Goal: Navigation & Orientation: Find specific page/section

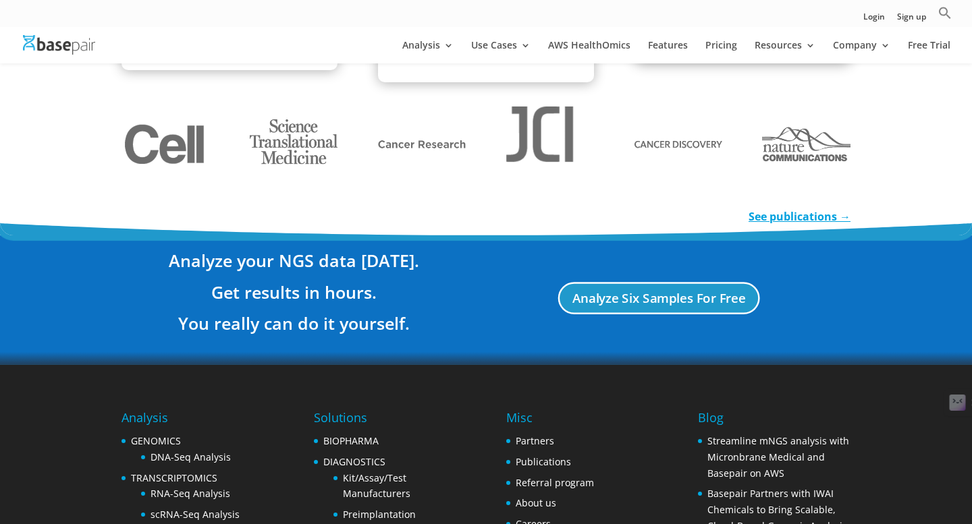
scroll to position [2604, 0]
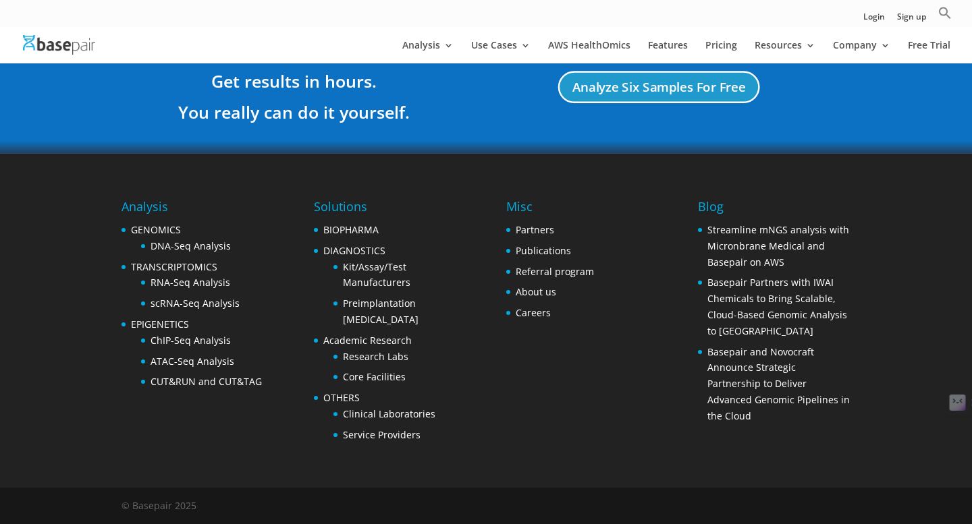
click at [531, 323] on div "Misc Partners Publications Referral program About us Careers" at bounding box center [550, 262] width 88 height 128
click at [530, 317] on link "Careers" at bounding box center [533, 312] width 35 height 13
